Goal: Task Accomplishment & Management: Complete application form

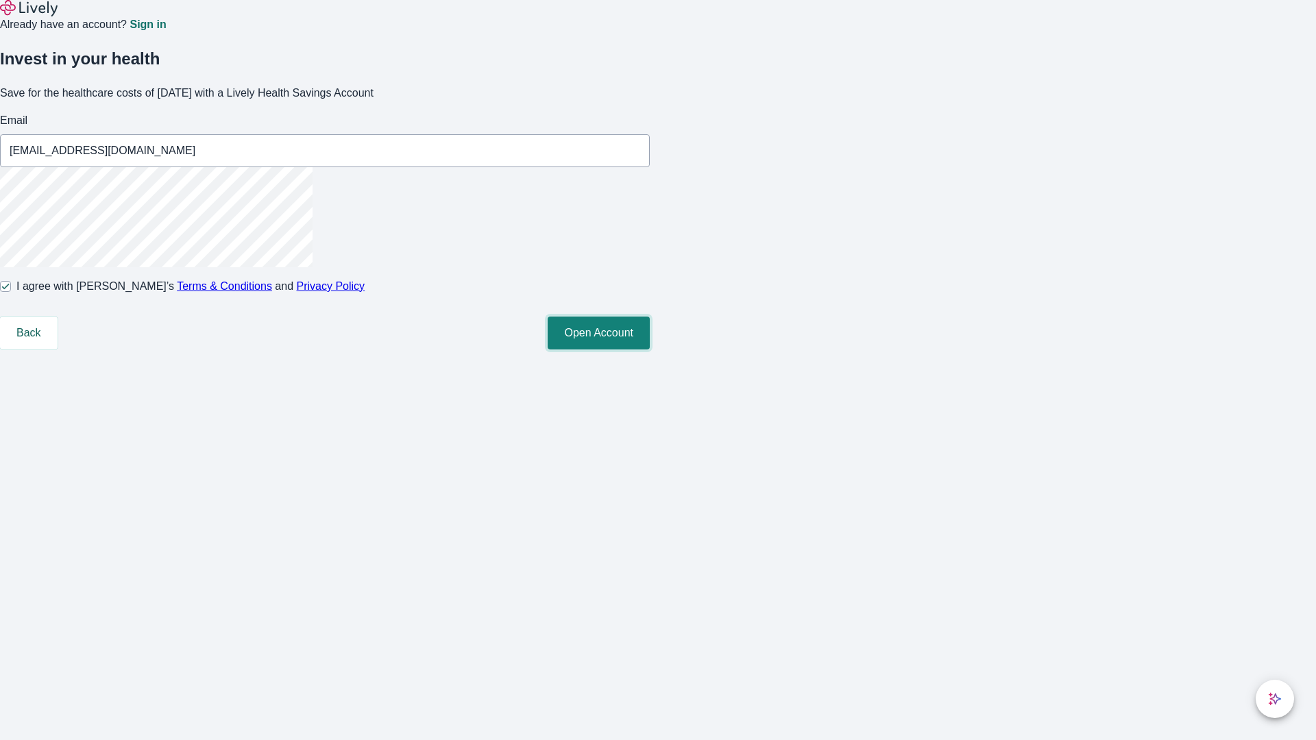
click at [650, 350] on button "Open Account" at bounding box center [599, 333] width 102 height 33
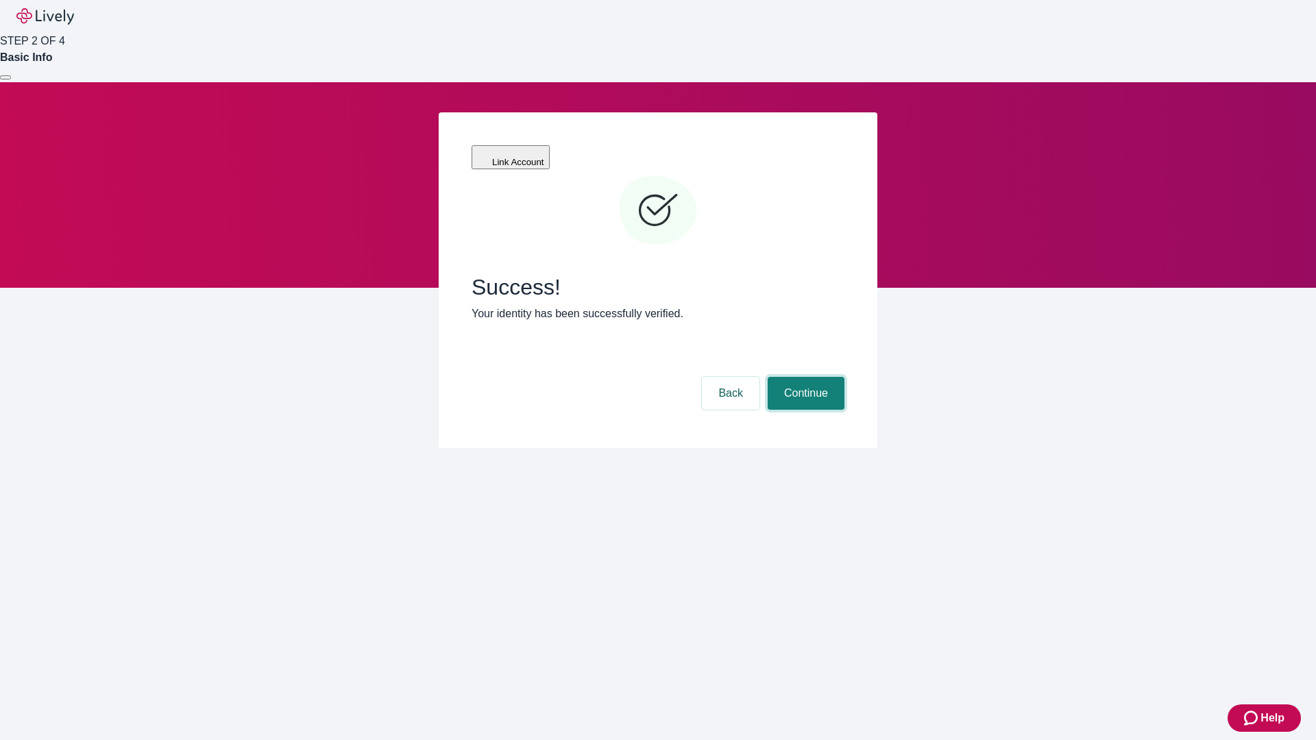
click at [804, 377] on button "Continue" at bounding box center [806, 393] width 77 height 33
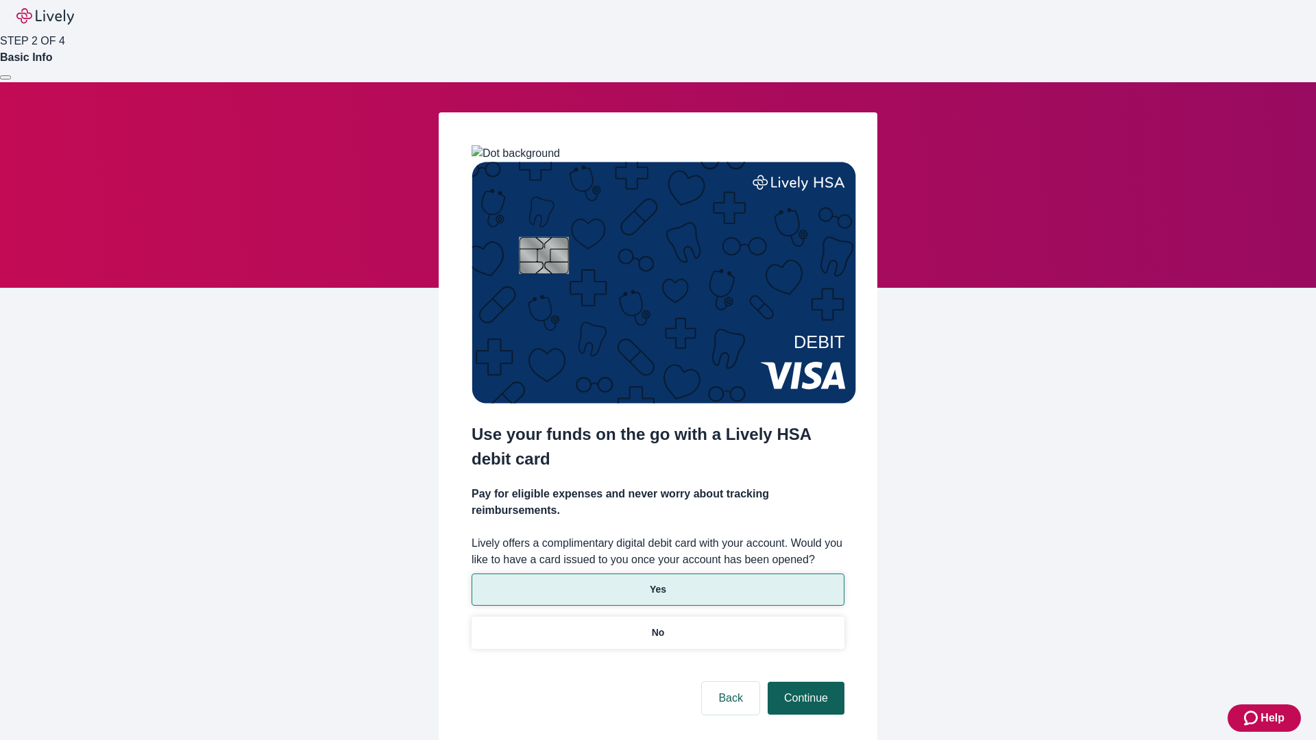
click at [657, 626] on p "No" at bounding box center [658, 633] width 13 height 14
click at [804, 682] on button "Continue" at bounding box center [806, 698] width 77 height 33
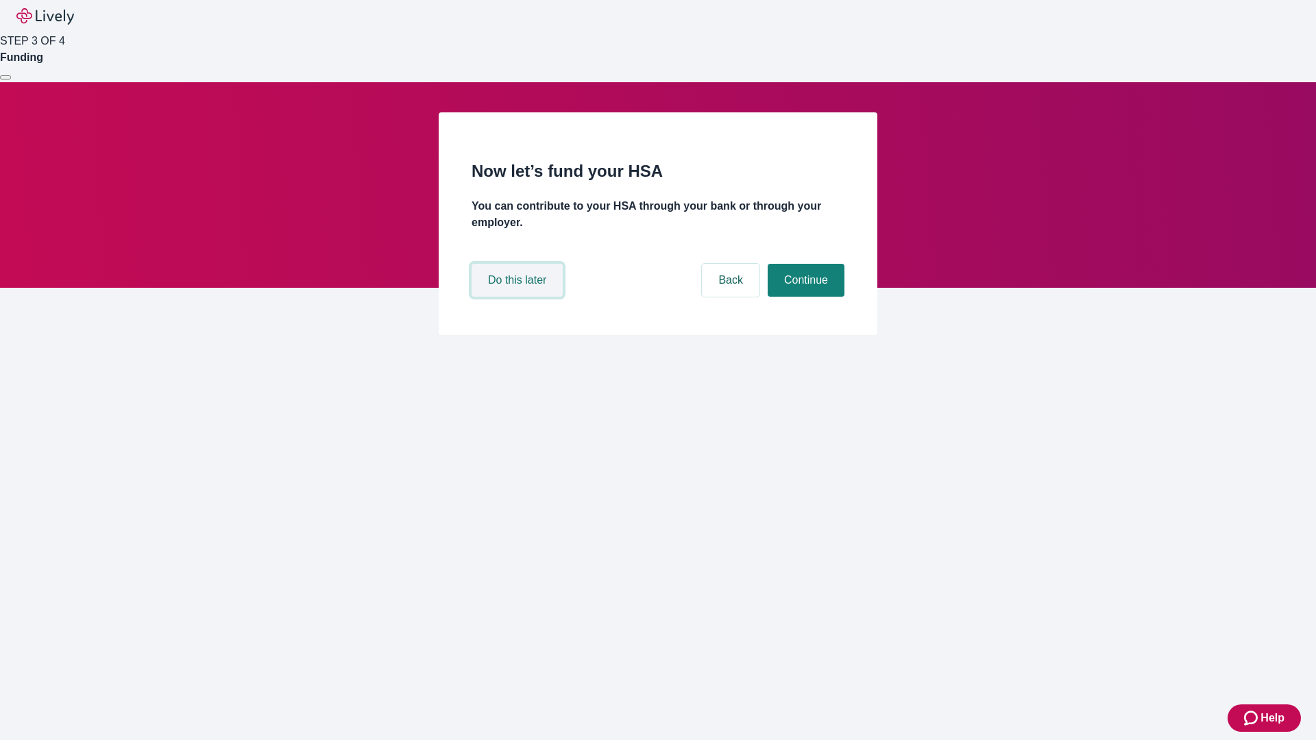
click at [519, 297] on button "Do this later" at bounding box center [517, 280] width 91 height 33
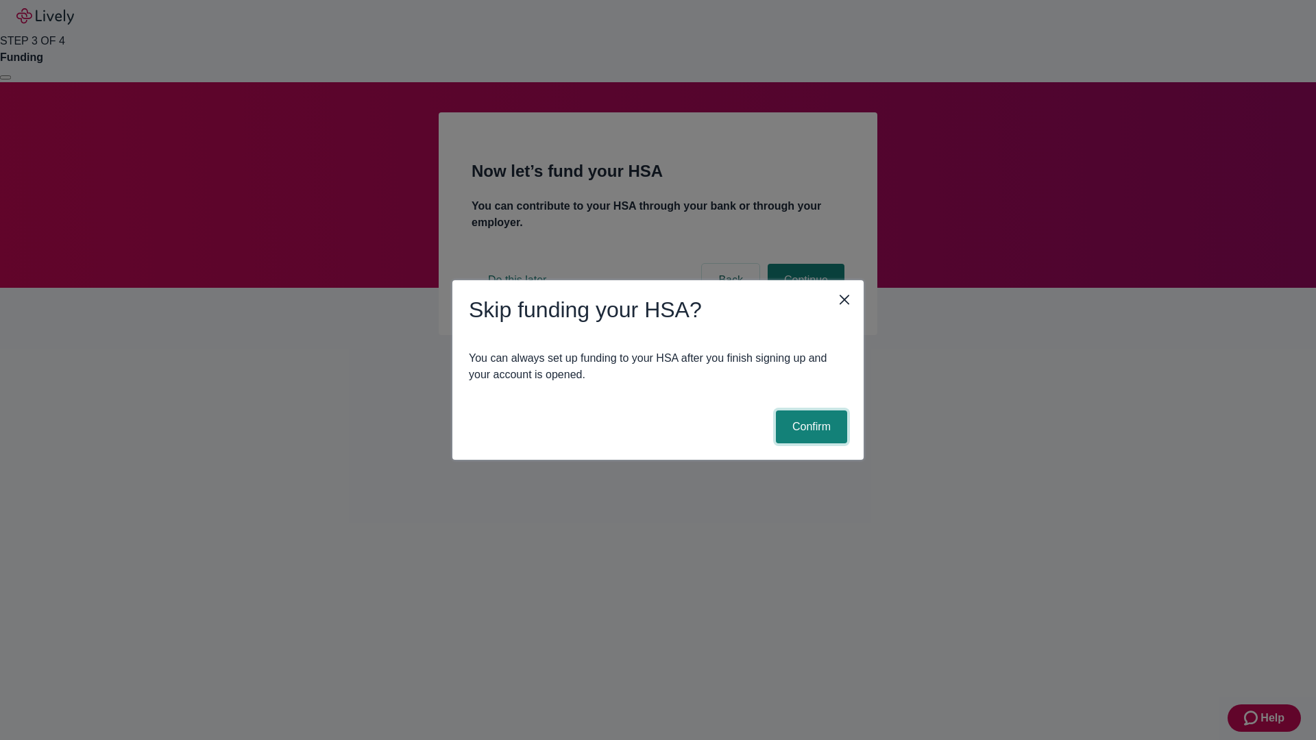
click at [810, 427] on button "Confirm" at bounding box center [811, 427] width 71 height 33
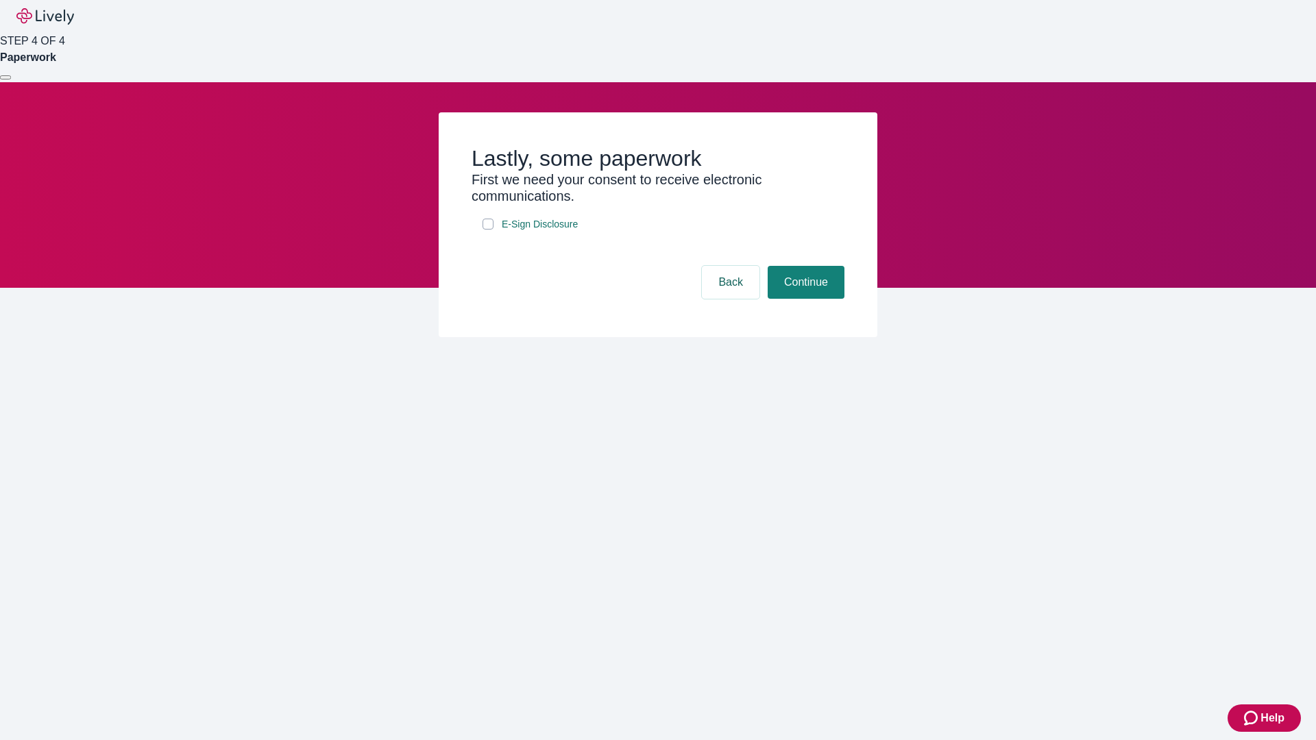
click at [488, 230] on input "E-Sign Disclosure" at bounding box center [488, 224] width 11 height 11
checkbox input "true"
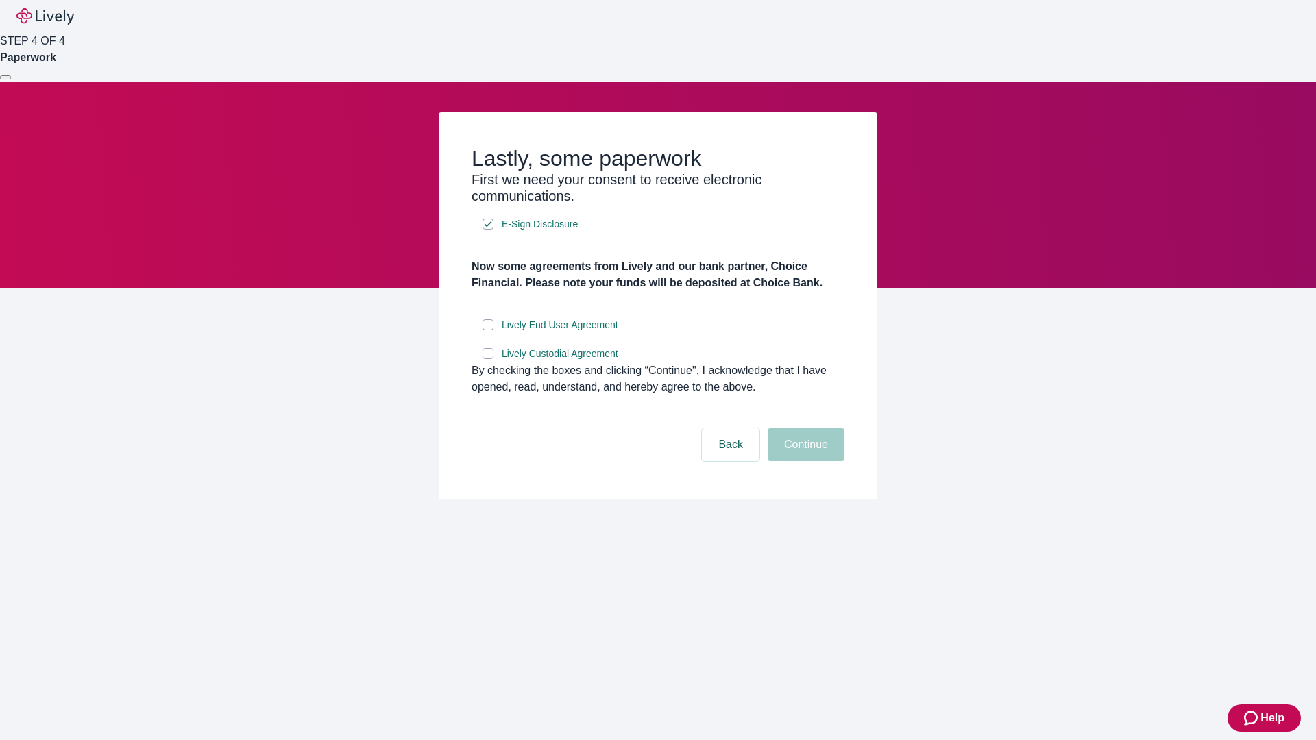
click at [488, 330] on input "Lively End User Agreement" at bounding box center [488, 324] width 11 height 11
checkbox input "true"
click at [488, 359] on input "Lively Custodial Agreement" at bounding box center [488, 353] width 11 height 11
checkbox input "true"
click at [804, 461] on button "Continue" at bounding box center [806, 444] width 77 height 33
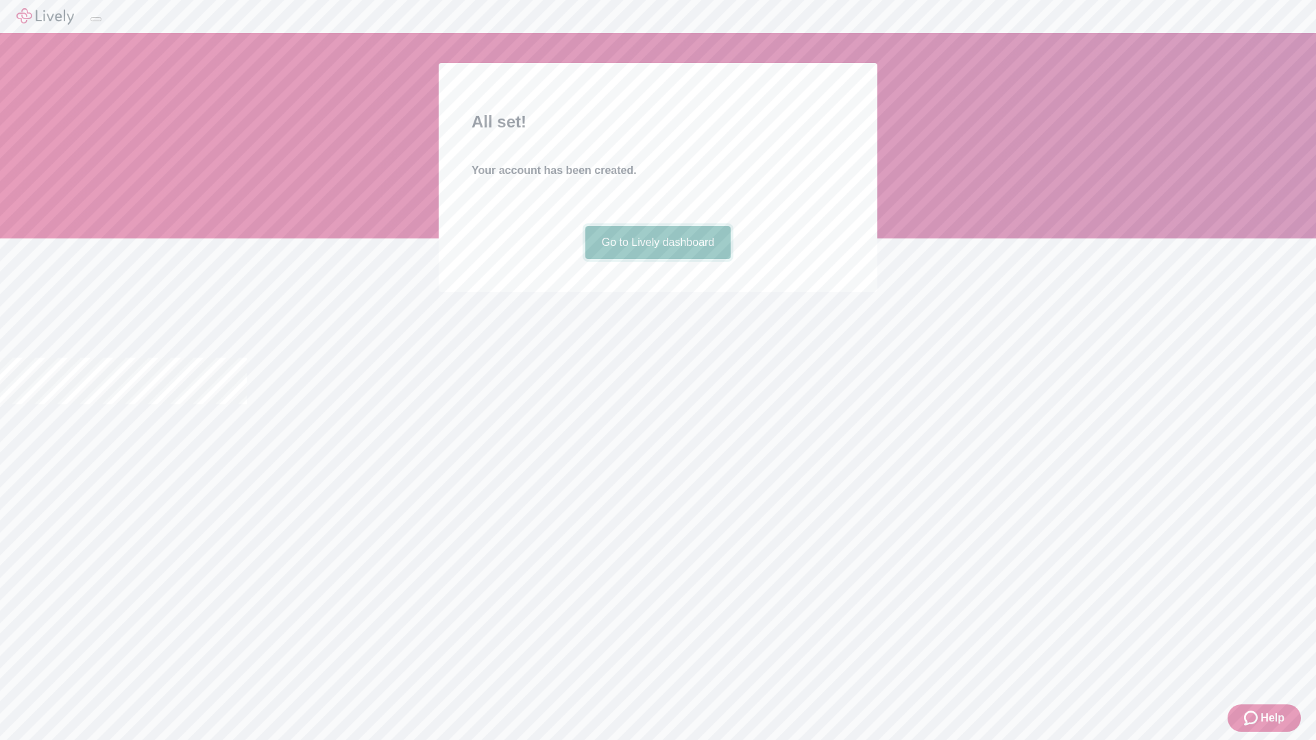
click at [657, 259] on link "Go to Lively dashboard" at bounding box center [658, 242] width 146 height 33
